Goal: Find specific page/section: Find specific page/section

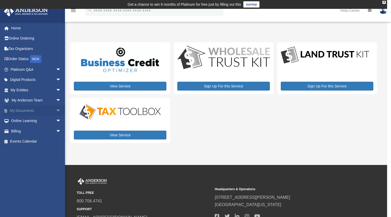
click at [56, 110] on span "arrow_drop_down" at bounding box center [61, 110] width 10 height 11
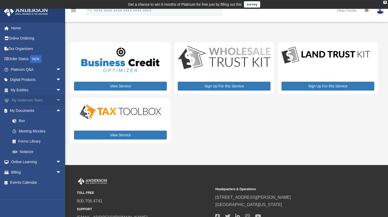
click at [56, 99] on span "arrow_drop_down" at bounding box center [61, 100] width 10 height 11
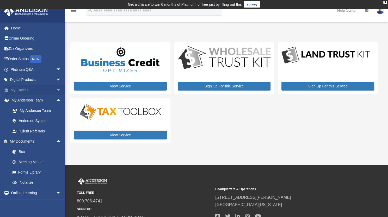
click at [56, 92] on span "arrow_drop_down" at bounding box center [61, 90] width 10 height 11
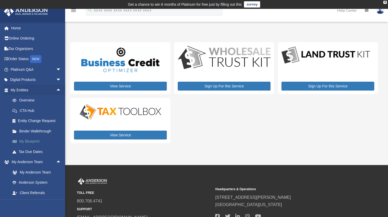
click at [33, 141] on link "My Blueprint" at bounding box center [38, 141] width 62 height 10
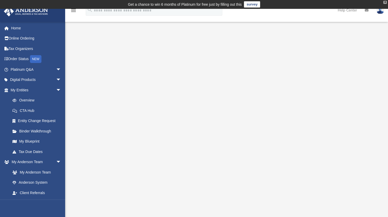
click at [385, 2] on div "X" at bounding box center [384, 2] width 3 height 3
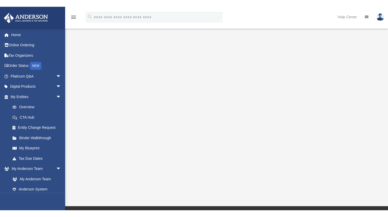
scroll to position [60, 0]
